Goal: Check status: Check status

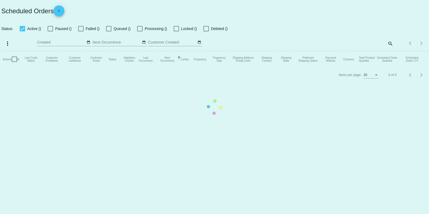
checkbox input "false"
checkbox input "true"
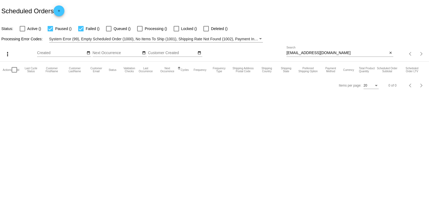
click at [335, 49] on div "[EMAIL_ADDRESS][DOMAIN_NAME] Search" at bounding box center [336, 51] width 101 height 11
click at [333, 50] on div "[EMAIL_ADDRESS][DOMAIN_NAME] Search" at bounding box center [336, 51] width 101 height 11
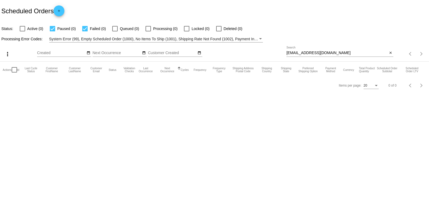
click at [333, 50] on div "[EMAIL_ADDRESS][DOMAIN_NAME] Search" at bounding box center [336, 51] width 101 height 11
click at [323, 52] on input "[EMAIL_ADDRESS][DOMAIN_NAME]" at bounding box center [336, 53] width 101 height 4
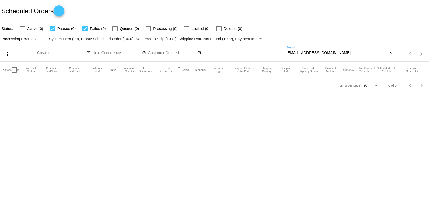
click at [323, 52] on input "[EMAIL_ADDRESS][DOMAIN_NAME]" at bounding box center [336, 53] width 101 height 4
paste input "[EMAIL_ADDRESS]"
type input "[EMAIL_ADDRESS][DOMAIN_NAME]"
